Goal: Information Seeking & Learning: Learn about a topic

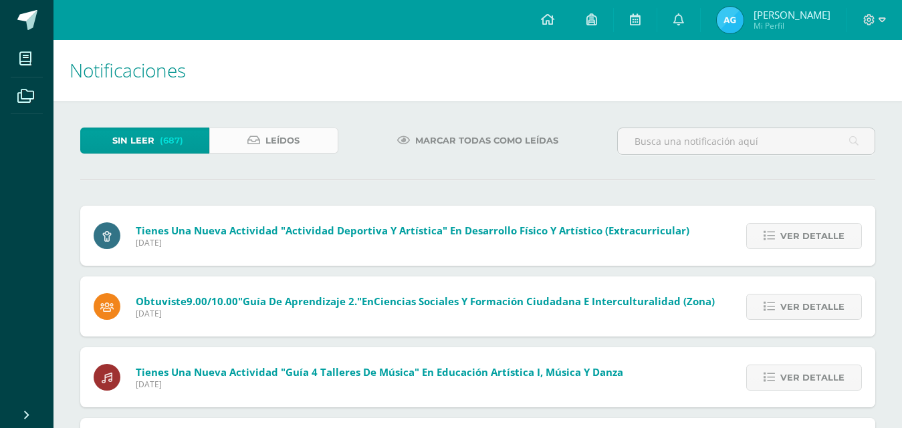
click at [275, 140] on span "Leídos" at bounding box center [282, 140] width 34 height 25
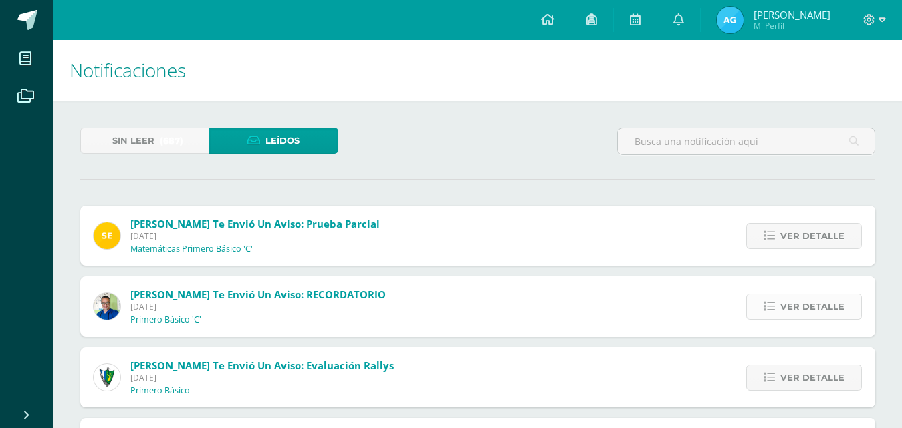
click at [796, 297] on span "Ver detalle" at bounding box center [812, 307] width 64 height 25
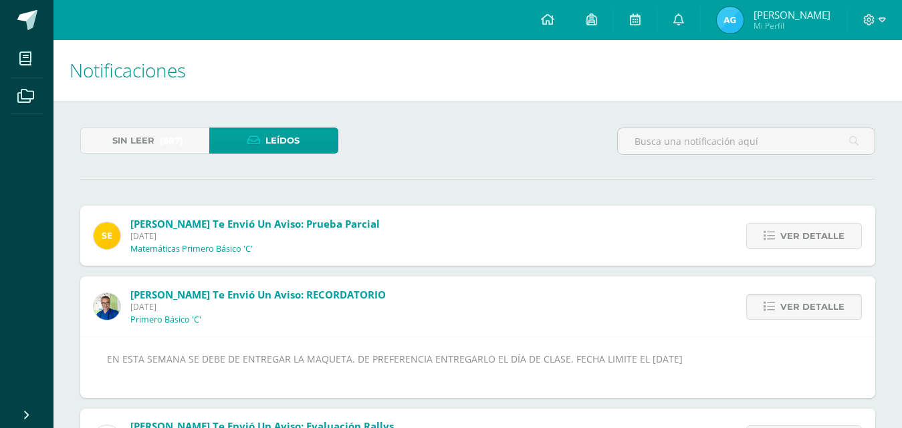
click at [829, 309] on span "Ver detalle" at bounding box center [812, 307] width 64 height 25
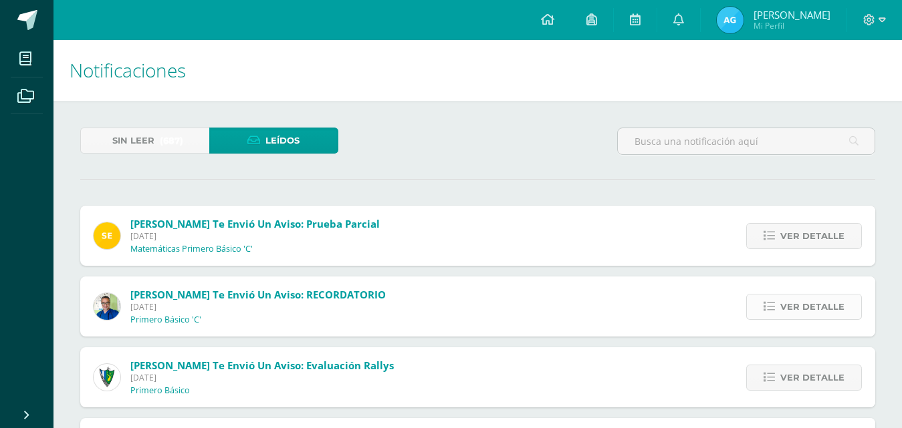
click at [829, 310] on span "Ver detalle" at bounding box center [812, 307] width 64 height 25
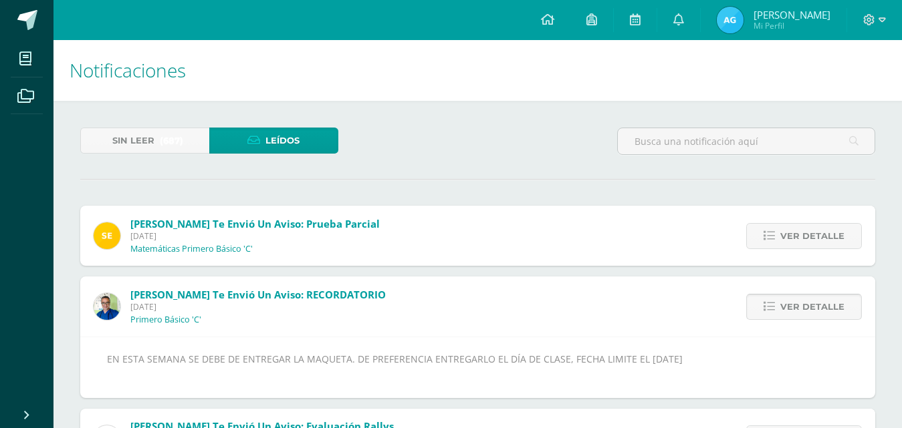
click at [793, 311] on span "Ver detalle" at bounding box center [812, 307] width 64 height 25
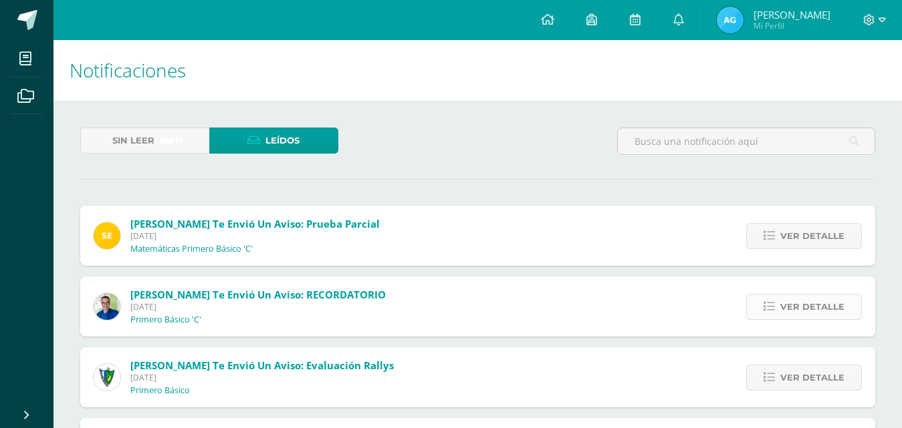
click at [793, 309] on span "Ver detalle" at bounding box center [812, 307] width 64 height 25
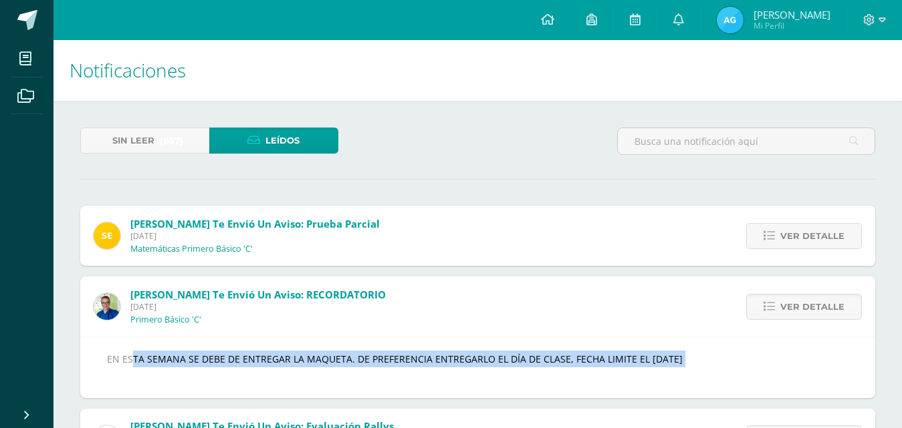
drag, startPoint x: 106, startPoint y: 364, endPoint x: 747, endPoint y: 372, distance: 640.4
click at [747, 372] on div "EN ESTA SEMANA SE DEBE DE ENTREGAR LA MAQUETA. DE PREFERENCIA ENTREGARLO EL DÍA…" at bounding box center [477, 367] width 795 height 61
click at [747, 368] on div "EN ESTA SEMANA SE DEBE DE ENTREGAR LA MAQUETA. DE PREFERENCIA ENTREGARLO EL DÍA…" at bounding box center [477, 367] width 741 height 33
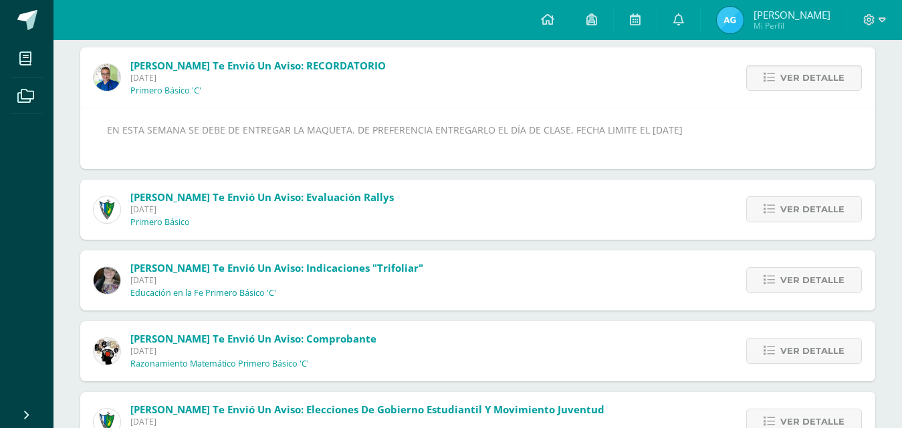
scroll to position [231, 0]
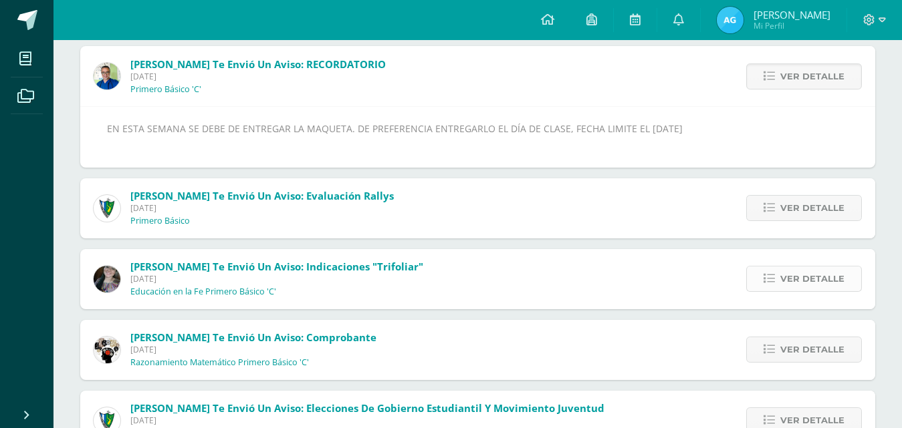
click at [809, 275] on span "Ver detalle" at bounding box center [812, 279] width 64 height 25
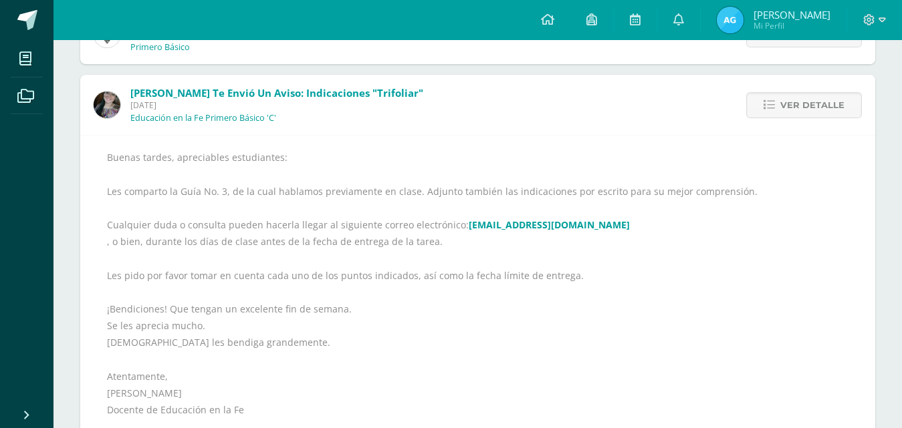
scroll to position [415, 0]
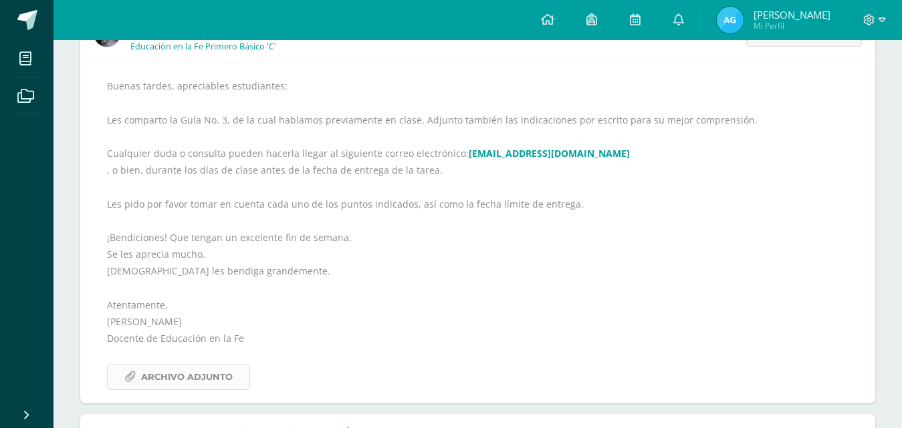
click at [235, 368] on link "Archivo Adjunto" at bounding box center [178, 377] width 143 height 26
